Goal: Task Accomplishment & Management: Manage account settings

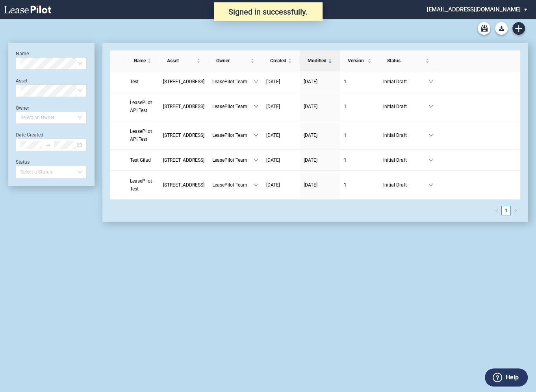
click at [474, 10] on md-select "admin@leasepilot.co Super Admin Area Admin Area Settings Sign Out" at bounding box center [480, 9] width 108 height 18
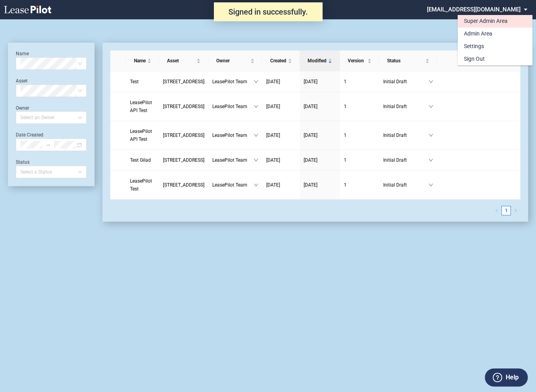
click at [473, 21] on div "Super Admin Area" at bounding box center [486, 21] width 44 height 8
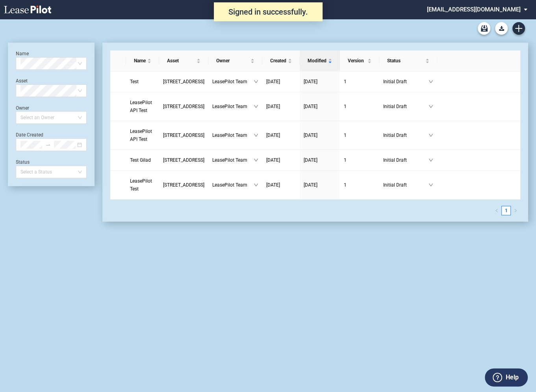
scroll to position [19, 0]
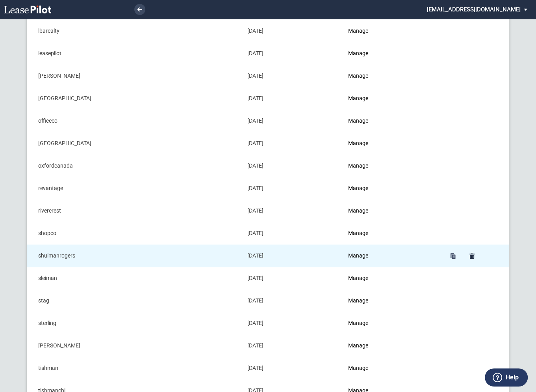
scroll to position [667, 0]
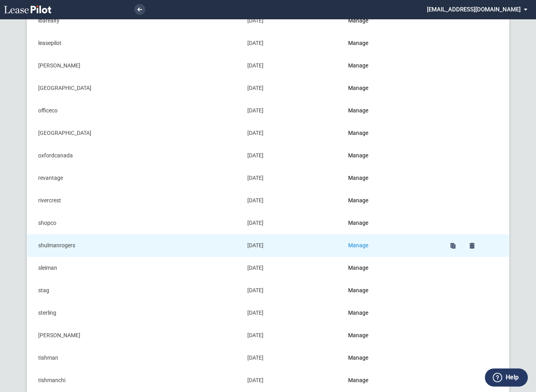
click at [362, 242] on link "Manage" at bounding box center [358, 245] width 20 height 6
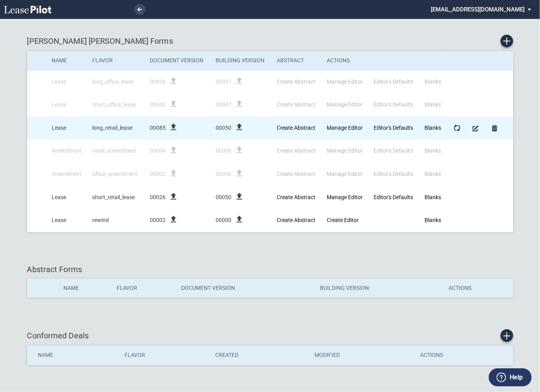
click at [240, 127] on icon "file_upload" at bounding box center [238, 126] width 9 height 9
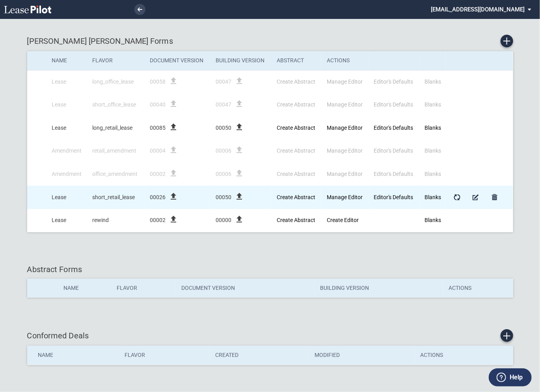
click at [242, 194] on icon "file_upload" at bounding box center [238, 196] width 9 height 9
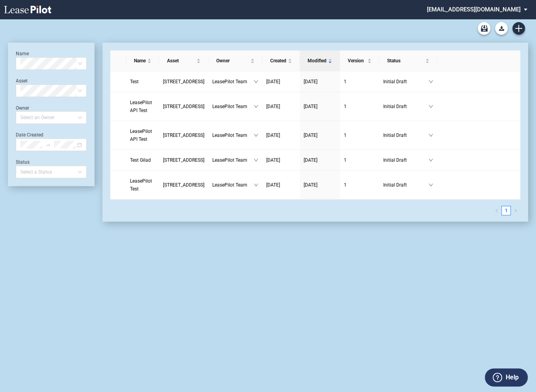
click at [479, 9] on md-select "[EMAIL_ADDRESS][DOMAIN_NAME] Super Admin Area Admin Area Settings Sign Out" at bounding box center [480, 9] width 108 height 18
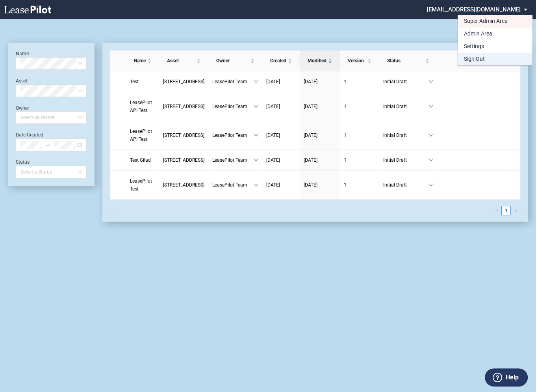
click at [474, 59] on div "Sign Out" at bounding box center [474, 59] width 21 height 8
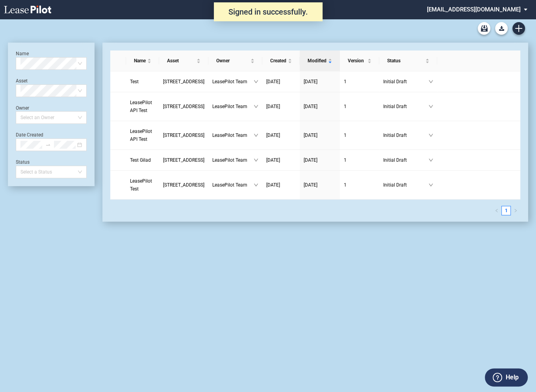
click at [477, 11] on md-select "admin@leasepilot.co Super Admin Area Admin Area Settings Sign Out" at bounding box center [480, 9] width 108 height 18
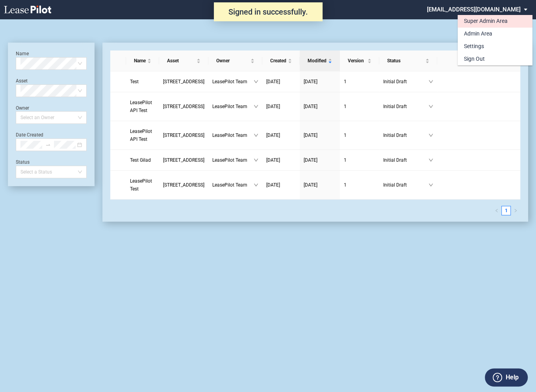
click at [469, 20] on div "Super Admin Area" at bounding box center [486, 21] width 44 height 8
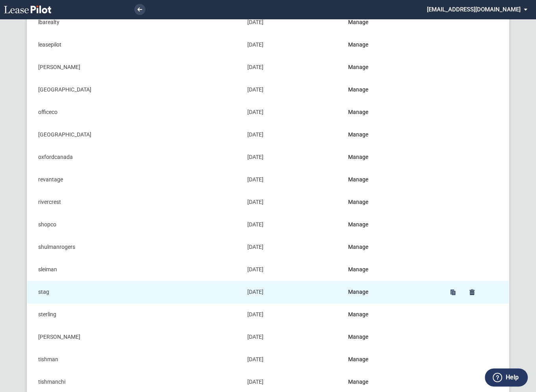
scroll to position [672, 0]
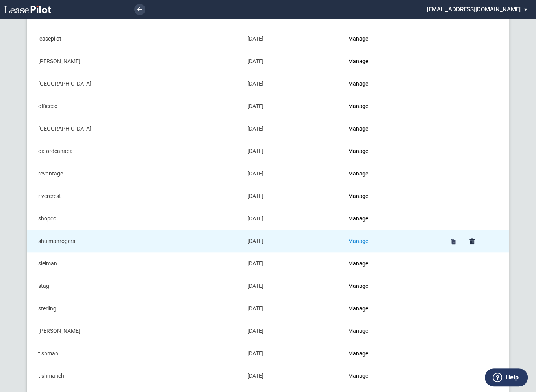
click at [363, 238] on link "Manage" at bounding box center [358, 241] width 20 height 6
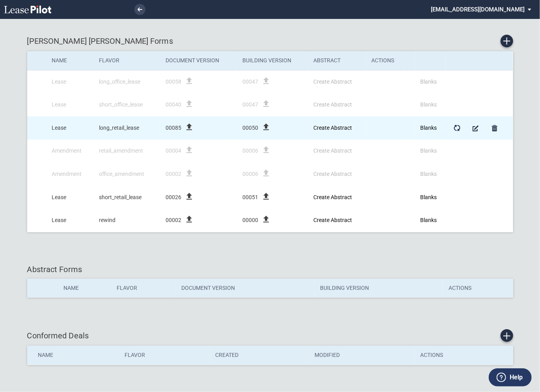
click at [266, 125] on icon "file_upload" at bounding box center [265, 126] width 9 height 9
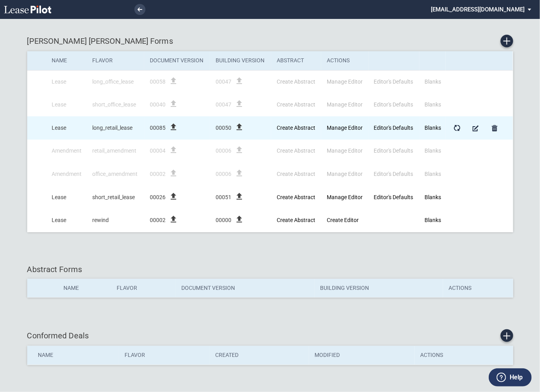
click at [239, 127] on icon "file_upload" at bounding box center [238, 126] width 9 height 9
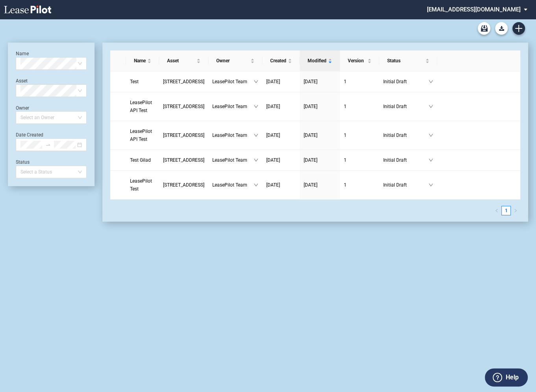
click at [474, 9] on md-select "[EMAIL_ADDRESS][DOMAIN_NAME] Super Admin Area Admin Area Settings Sign Out" at bounding box center [480, 9] width 108 height 18
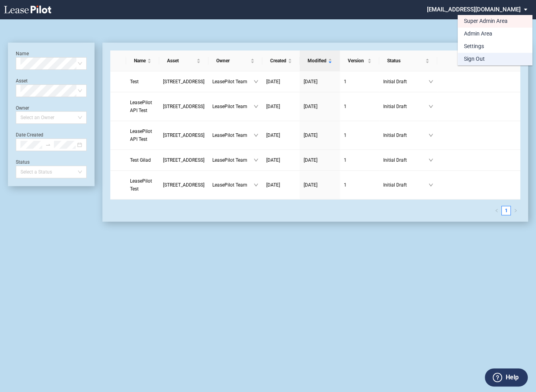
click at [471, 60] on div "Sign Out" at bounding box center [474, 59] width 21 height 8
